Goal: Information Seeking & Learning: Learn about a topic

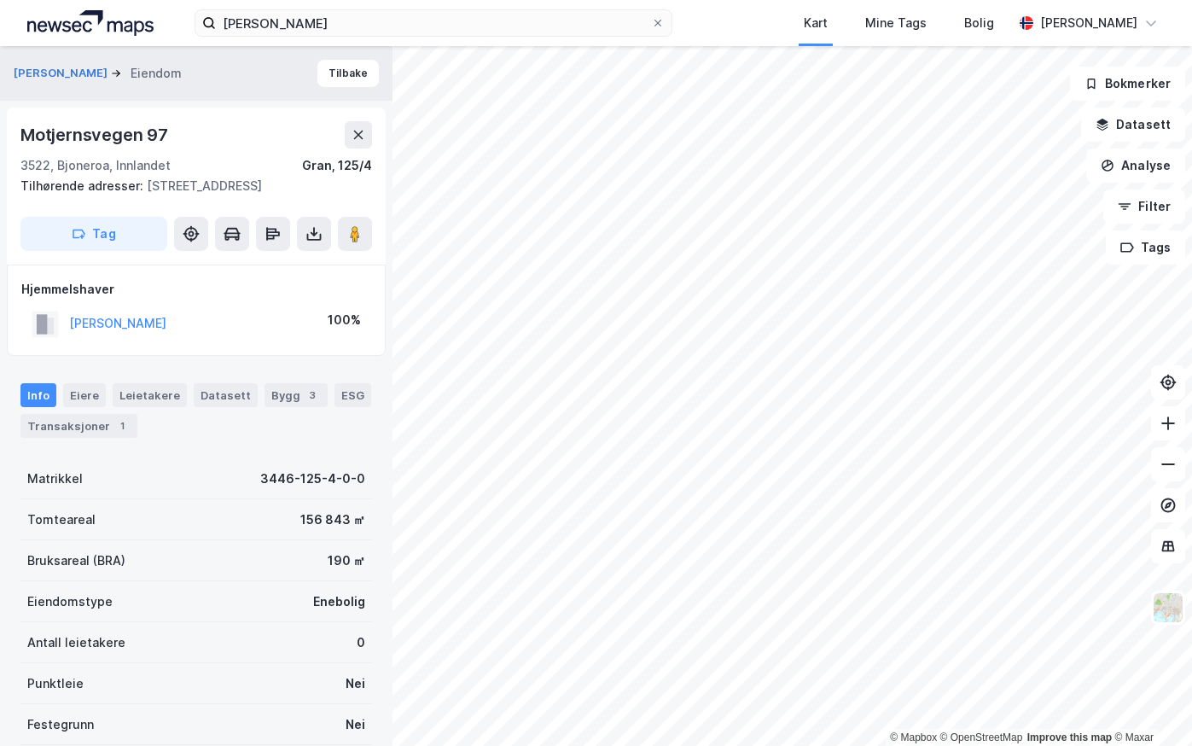
scroll to position [1, 0]
click at [277, 26] on input "[PERSON_NAME]" at bounding box center [433, 23] width 435 height 26
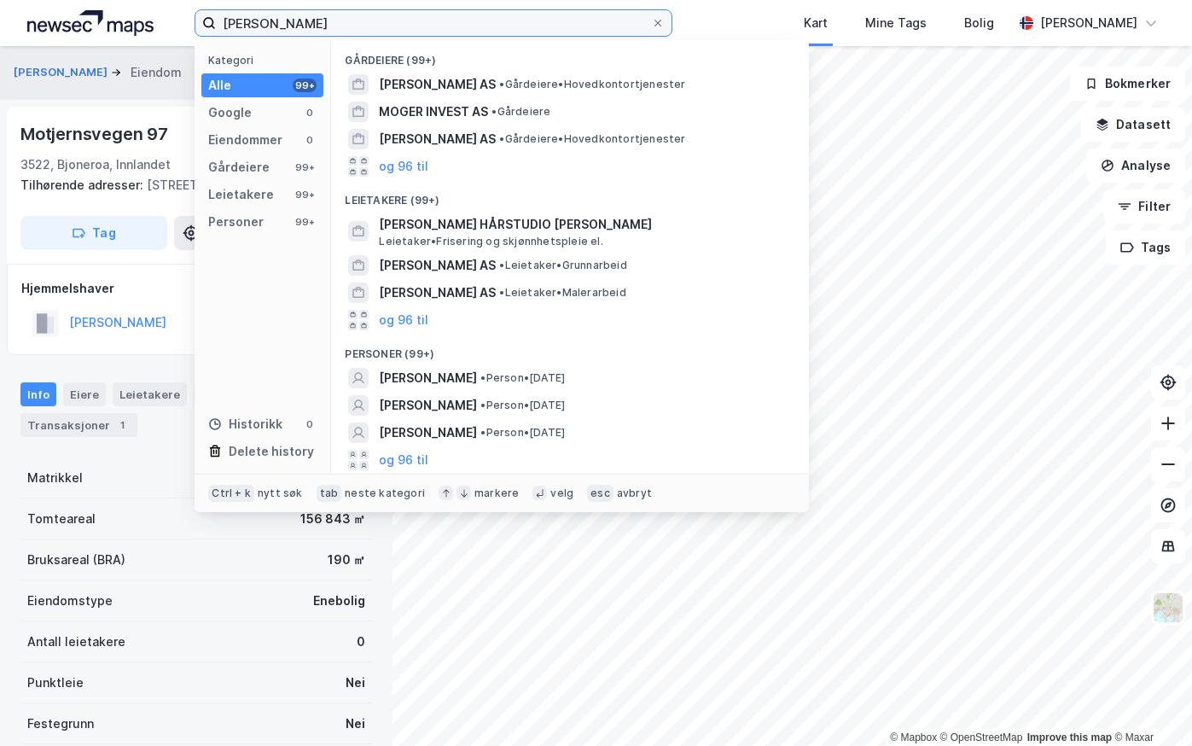
click at [277, 26] on input "[PERSON_NAME]" at bounding box center [433, 23] width 435 height 26
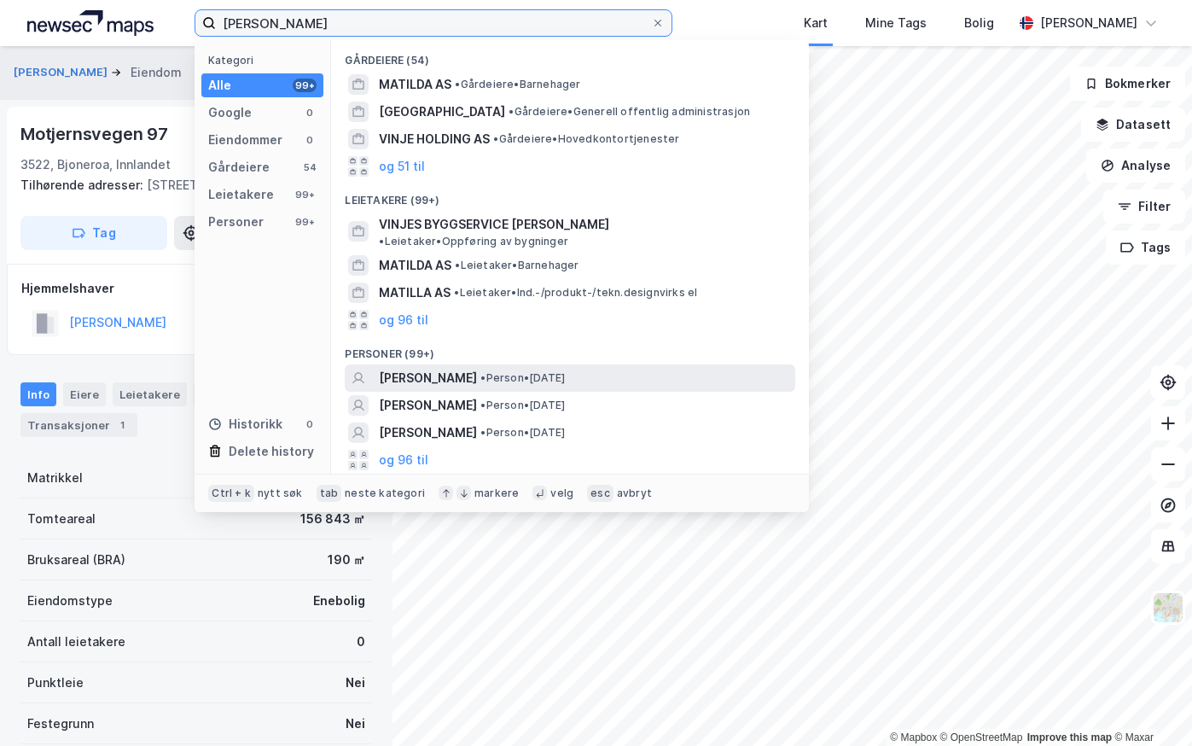
type input "[PERSON_NAME]"
click at [438, 368] on span "[PERSON_NAME]" at bounding box center [428, 378] width 98 height 20
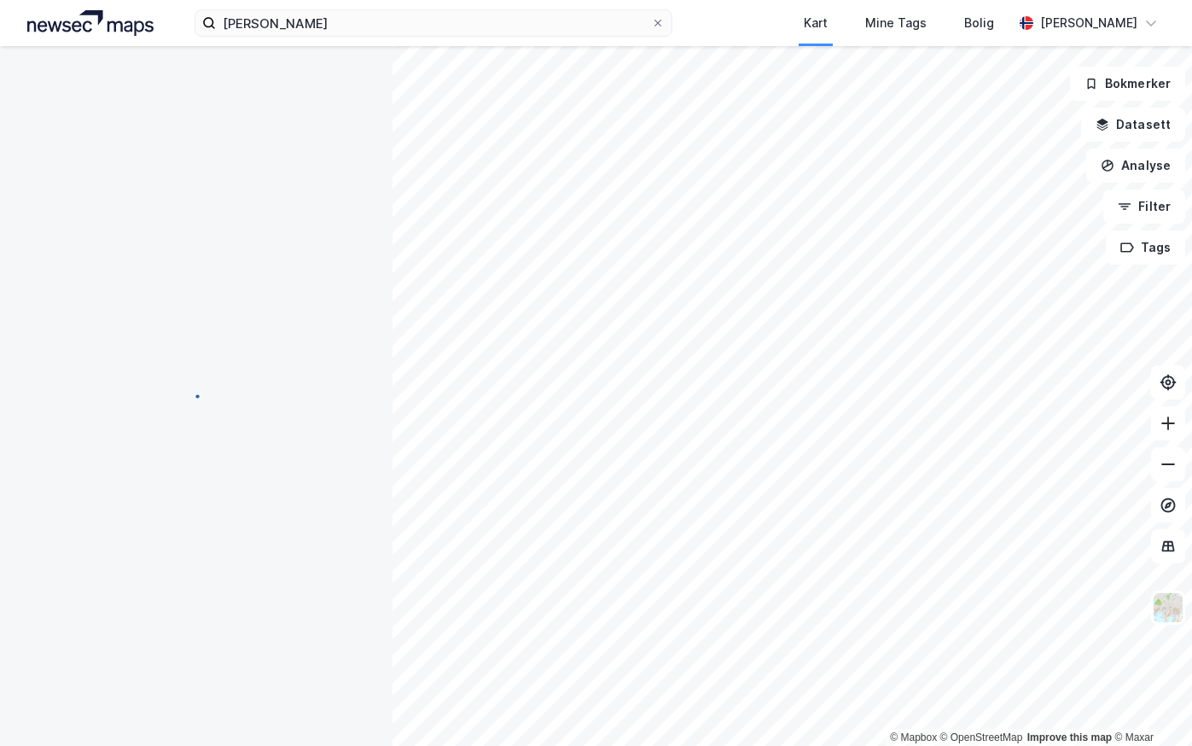
scroll to position [1, 0]
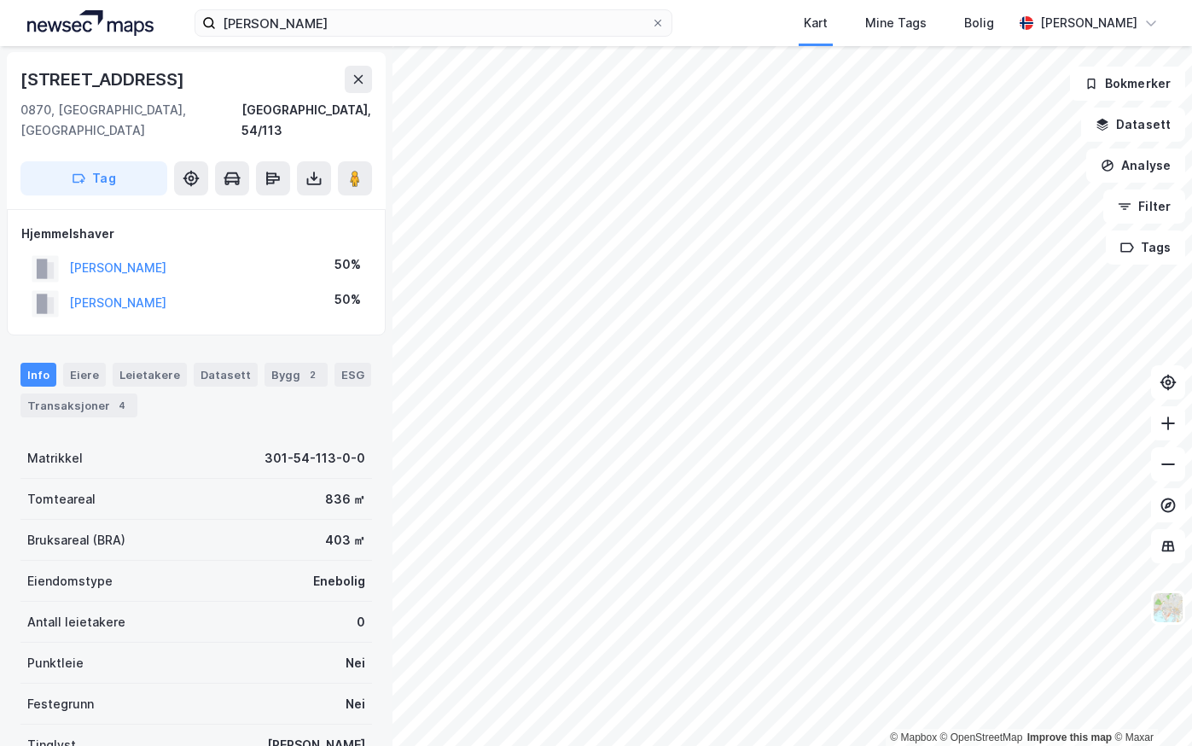
scroll to position [1, 0]
